Goal: Task Accomplishment & Management: Manage account settings

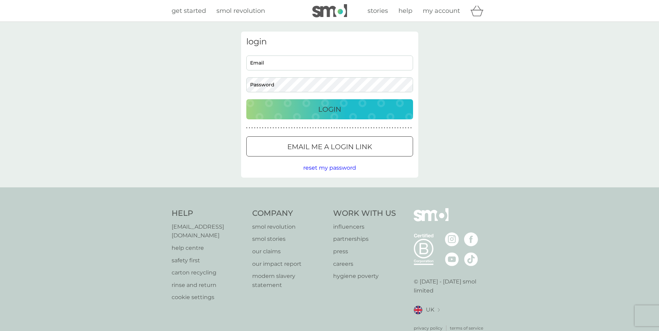
click at [310, 145] on p "Email me a login link" at bounding box center [329, 146] width 85 height 11
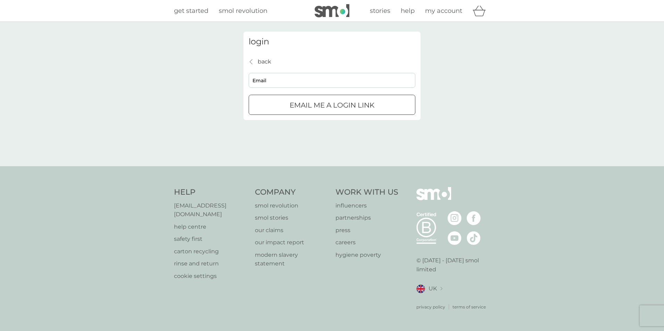
click at [311, 84] on input "Email" at bounding box center [332, 80] width 167 height 15
type input "[EMAIL_ADDRESS][DOMAIN_NAME]"
click at [329, 106] on div "submit" at bounding box center [332, 105] width 25 height 7
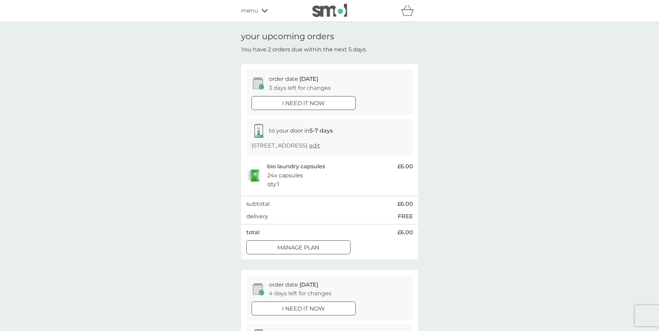
click at [314, 244] on p "Manage plan" at bounding box center [298, 248] width 42 height 9
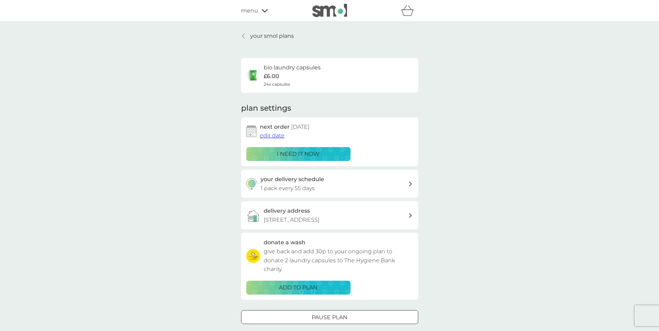
click at [270, 134] on span "edit date" at bounding box center [272, 135] width 25 height 7
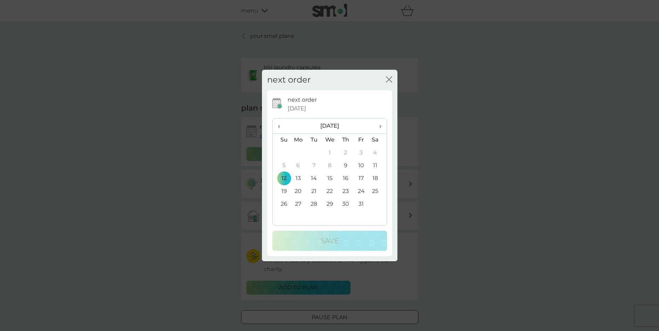
click at [381, 126] on th "›" at bounding box center [377, 126] width 17 height 15
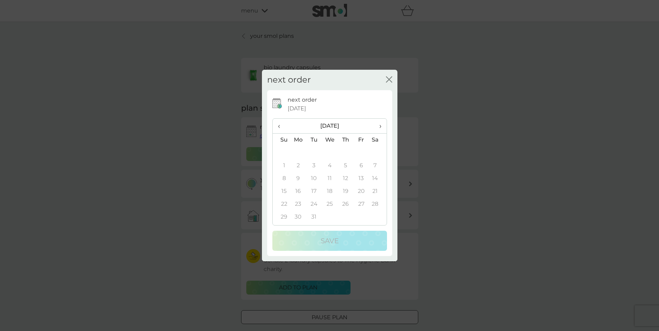
click at [278, 126] on span "‹" at bounding box center [281, 126] width 7 height 15
click at [381, 124] on th "›" at bounding box center [377, 126] width 17 height 15
click at [314, 203] on td "27" at bounding box center [314, 204] width 16 height 13
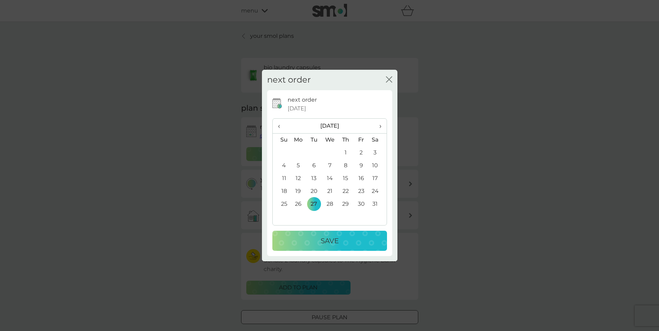
click at [332, 239] on p "Save" at bounding box center [330, 241] width 18 height 11
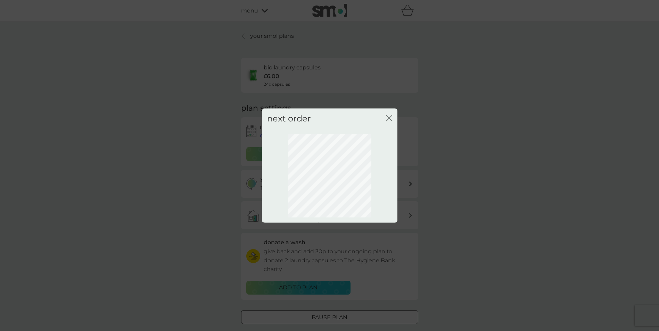
click at [390, 117] on icon "close" at bounding box center [390, 119] width 3 height 6
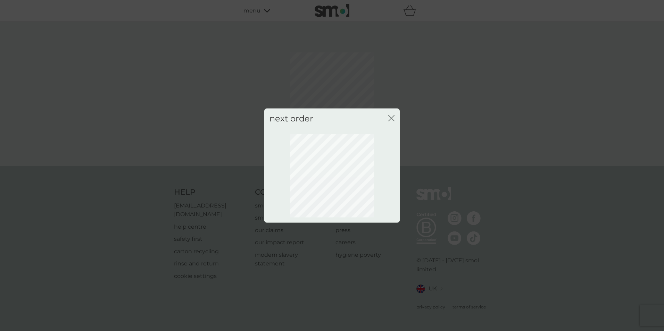
click at [389, 119] on icon "close" at bounding box center [391, 118] width 6 height 6
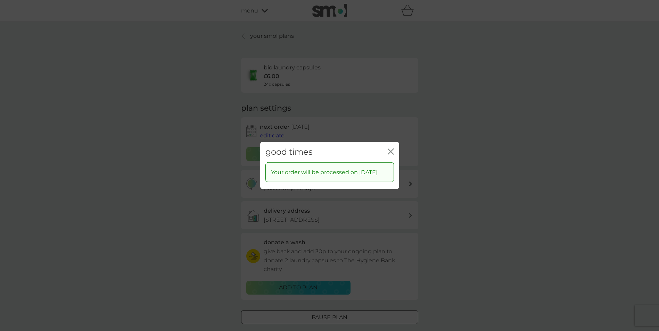
click at [393, 149] on icon "close" at bounding box center [391, 152] width 6 height 6
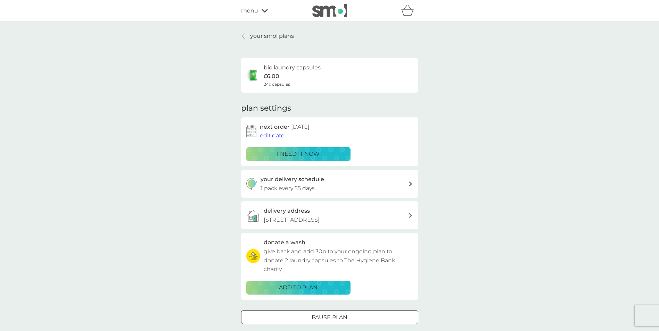
click at [414, 181] on div "your delivery schedule 1 pack every 55 days" at bounding box center [329, 184] width 177 height 28
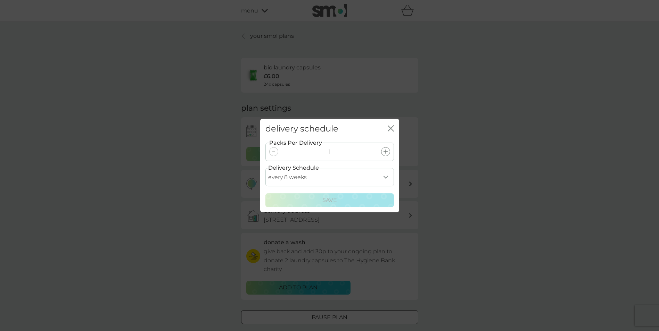
click at [387, 178] on select "every 1 week every 2 weeks every 3 weeks every 4 weeks every 5 weeks every 6 we…" at bounding box center [329, 177] width 129 height 18
select select "119"
click at [265, 168] on select "every 1 week every 2 weeks every 3 weeks every 4 weeks every 5 weeks every 6 we…" at bounding box center [329, 177] width 129 height 18
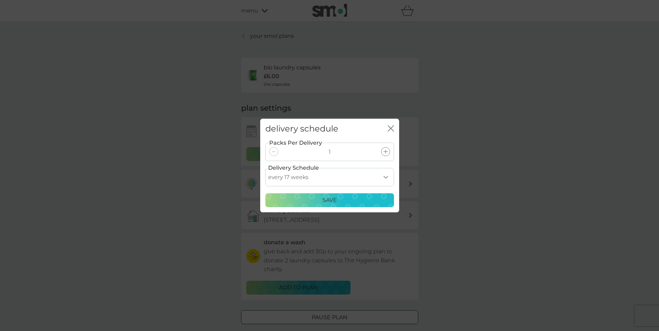
click at [345, 201] on div "Save" at bounding box center [330, 200] width 120 height 9
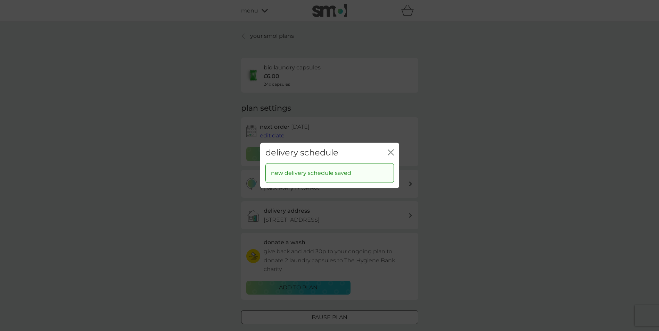
click at [392, 153] on icon "close" at bounding box center [391, 152] width 6 height 6
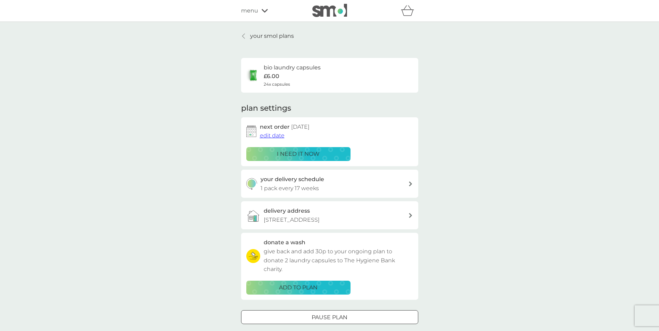
click at [241, 170] on button "your delivery schedule 1 pack every 17 weeks" at bounding box center [329, 184] width 177 height 28
select select "119"
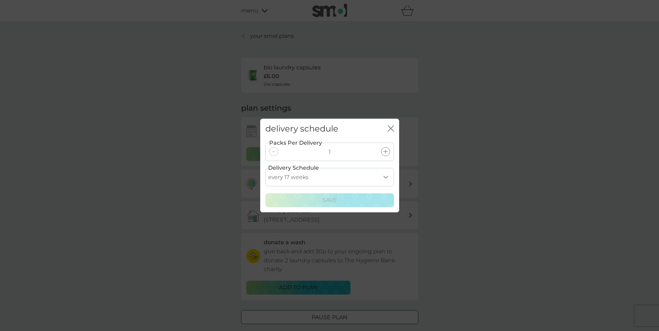
click at [393, 130] on icon "close" at bounding box center [391, 128] width 6 height 6
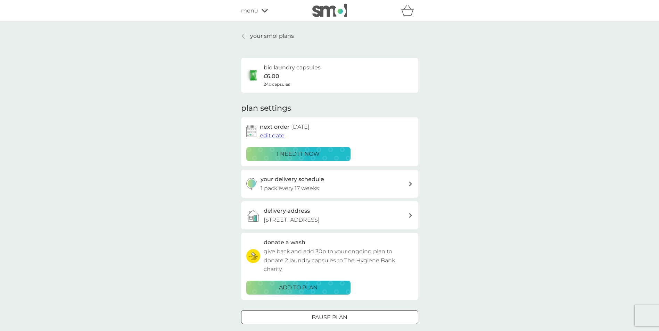
click at [280, 137] on span "edit date" at bounding box center [272, 135] width 25 height 7
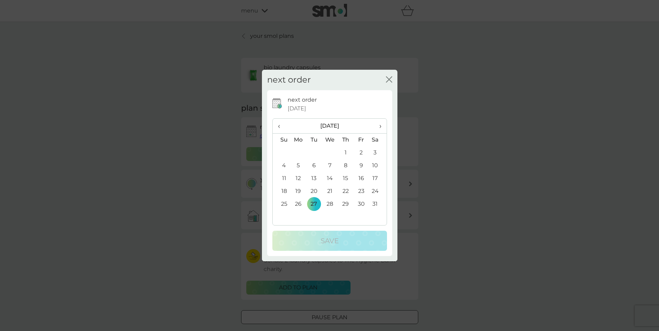
click at [394, 79] on div "next order close" at bounding box center [329, 80] width 135 height 20
click at [458, 223] on div "next order close next order 27 Jan 2026 ‹ January 2026 › Su Mo Tu We Th Fr Sa 2…" at bounding box center [329, 165] width 659 height 331
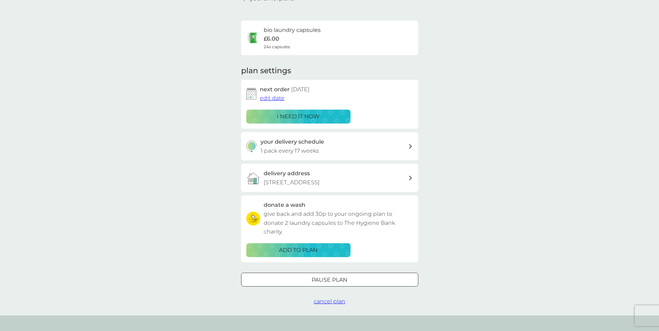
scroll to position [35, 0]
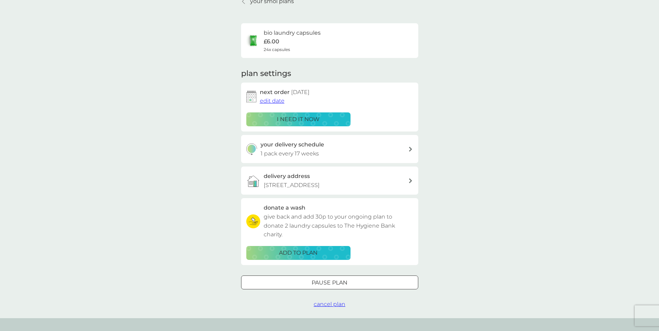
click at [340, 283] on div at bounding box center [329, 282] width 25 height 7
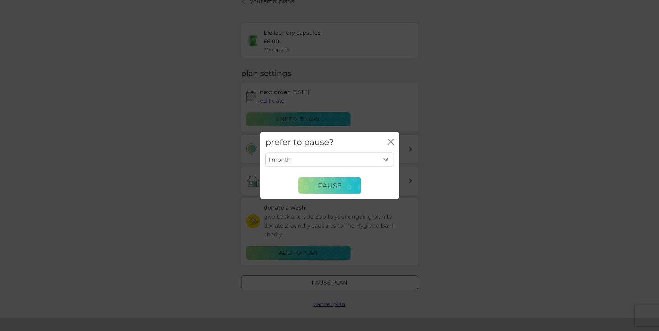
click at [386, 162] on select "1 month 2 months 3 months 4 months 5 months 6 months" at bounding box center [329, 160] width 129 height 15
select select "6"
click at [265, 153] on select "1 month 2 months 3 months 4 months 5 months 6 months" at bounding box center [329, 160] width 129 height 15
click at [325, 188] on span "Pause" at bounding box center [330, 185] width 24 height 8
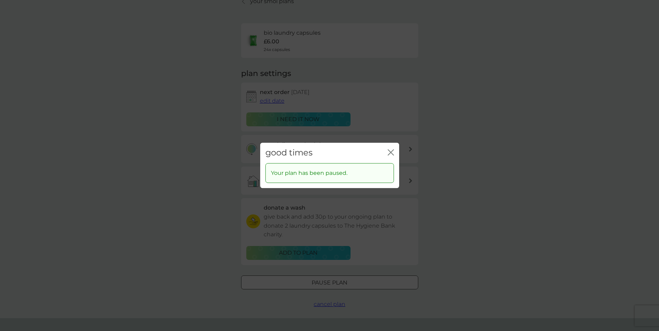
click at [389, 153] on icon "close" at bounding box center [391, 152] width 6 height 6
